Goal: Task Accomplishment & Management: Manage account settings

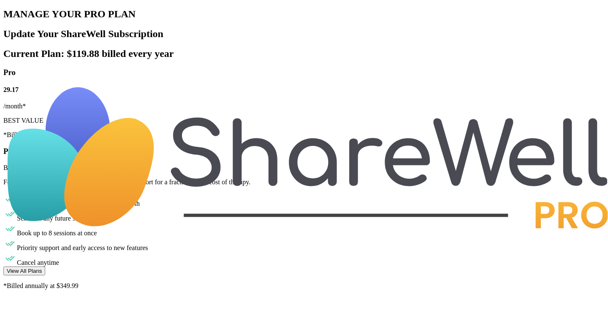
scroll to position [20, 0]
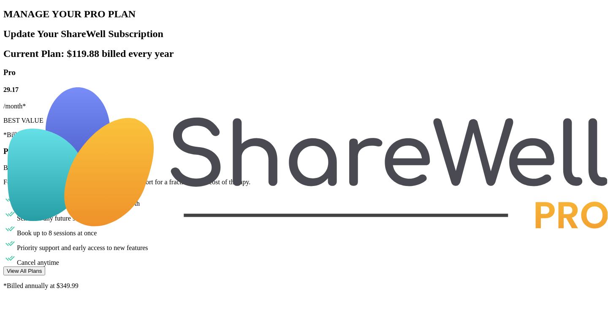
scroll to position [20, 0]
click at [45, 267] on button "View All Plans" at bounding box center [24, 271] width 42 height 9
click at [14, 297] on icon at bounding box center [8, 302] width 10 height 10
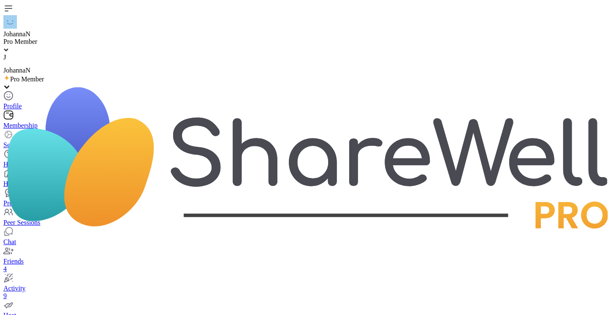
click at [30, 287] on div "Activity 9" at bounding box center [303, 292] width 601 height 15
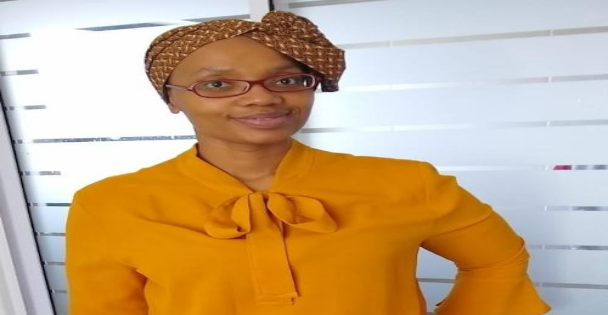
click at [42, 67] on div "JohannaN" at bounding box center [303, 71] width 601 height 8
click at [43, 122] on div "Membership" at bounding box center [303, 126] width 601 height 8
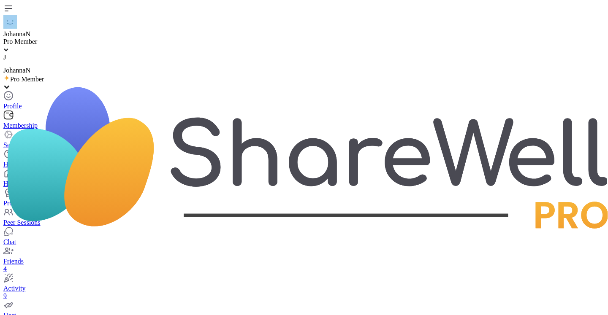
click at [32, 141] on div "Settings" at bounding box center [303, 145] width 601 height 8
select select "**"
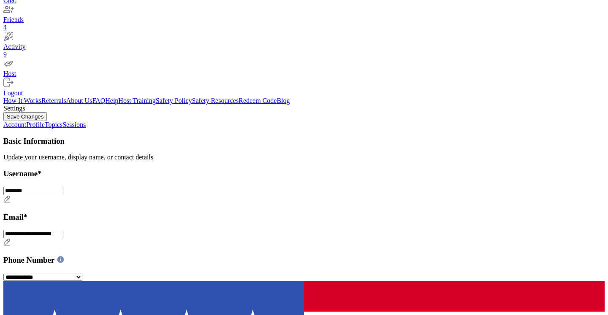
scroll to position [244, 0]
